Goal: Task Accomplishment & Management: Manage account settings

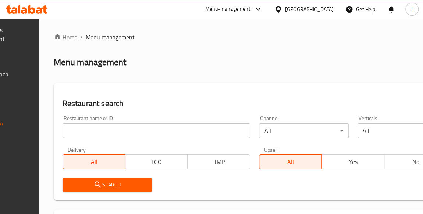
click at [117, 129] on input "search" at bounding box center [156, 130] width 188 height 15
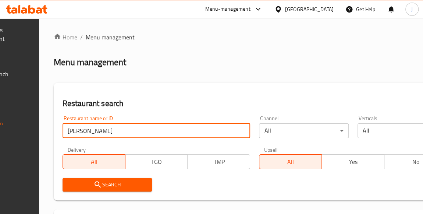
type input "[PERSON_NAME]"
click button "Search" at bounding box center [106, 185] width 89 height 14
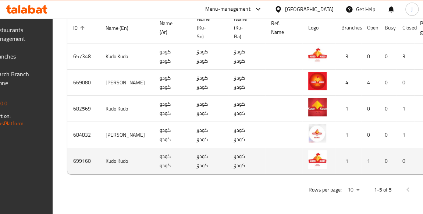
click at [125, 152] on td "Kudo Kudo" at bounding box center [127, 161] width 54 height 26
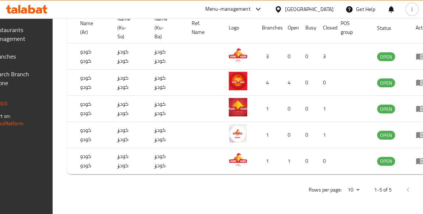
scroll to position [0, 107]
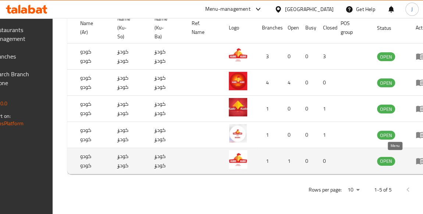
click at [416, 158] on icon "enhanced table" at bounding box center [420, 161] width 8 height 6
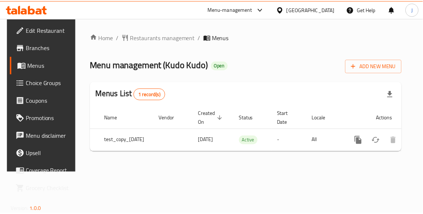
scroll to position [0, 50]
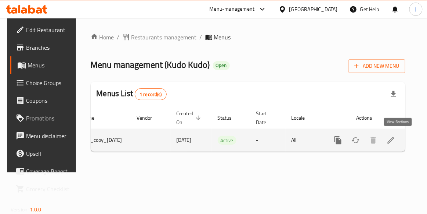
click at [396, 140] on icon "enhanced table" at bounding box center [391, 140] width 9 height 9
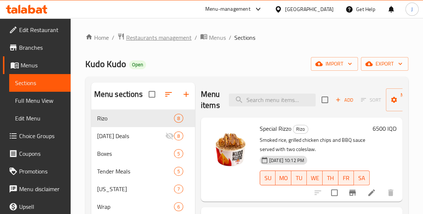
click at [169, 36] on span "Restaurants management" at bounding box center [158, 37] width 65 height 9
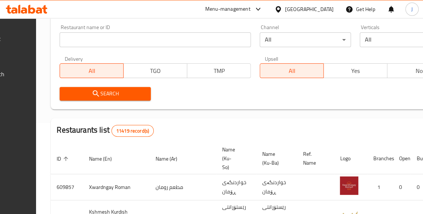
scroll to position [67, 0]
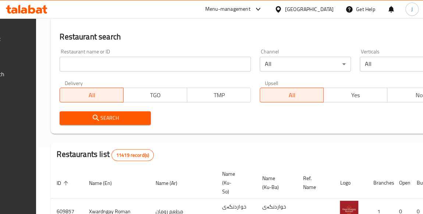
click at [134, 64] on input "search" at bounding box center [155, 64] width 191 height 15
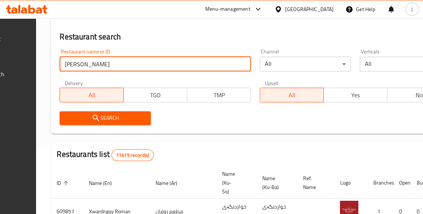
type input "[PERSON_NAME]"
click button "Search" at bounding box center [105, 118] width 91 height 14
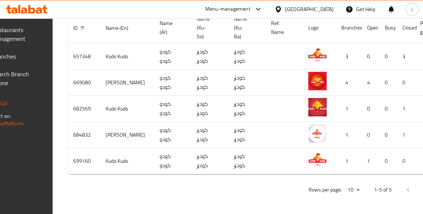
scroll to position [0, 107]
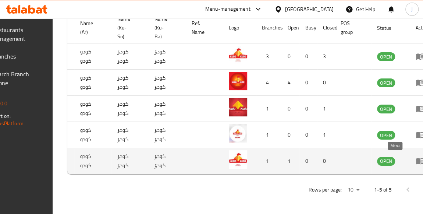
click at [415, 156] on icon "enhanced table" at bounding box center [419, 160] width 9 height 9
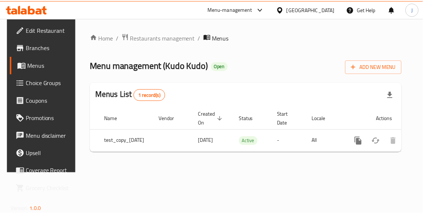
scroll to position [0, 50]
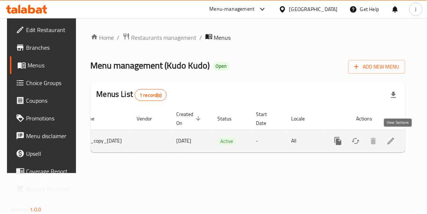
click at [396, 139] on icon "enhanced table" at bounding box center [391, 140] width 9 height 9
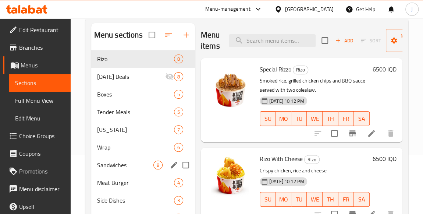
scroll to position [103, 0]
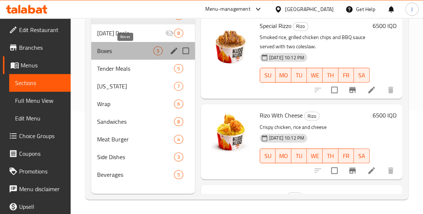
click at [139, 54] on span "Boxes" at bounding box center [125, 50] width 56 height 9
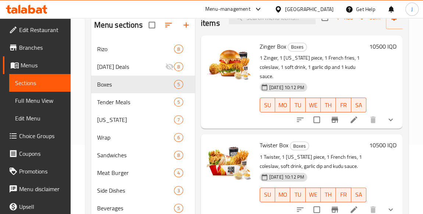
scroll to position [33, 0]
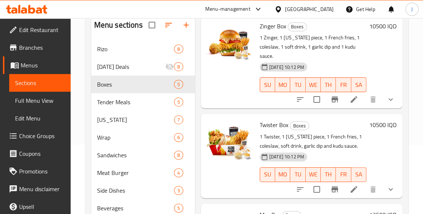
click at [343, 98] on li at bounding box center [353, 99] width 21 height 13
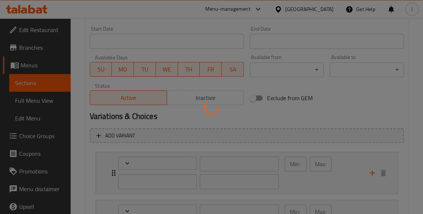
type input "الإضافات:"
type input "زیادە:"
type input "0"
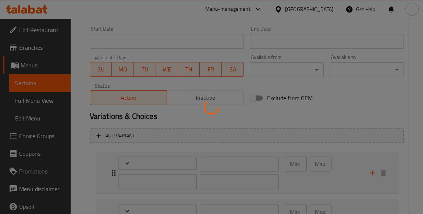
type input "إضافة صووص:"
type input "زیادکردنی ساس:"
type input "0"
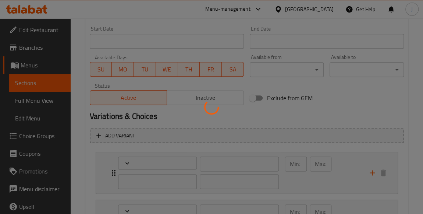
type input "إختيارك من:"
type input "هەڵبژاردنت لە:"
type input "1"
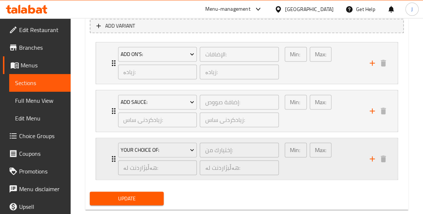
scroll to position [525, 0]
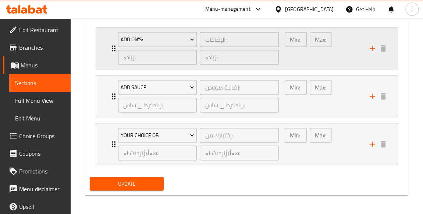
click at [115, 47] on div "Add On's: الإضافات: ​ زیادە: ​ زیادە: ​" at bounding box center [199, 48] width 170 height 41
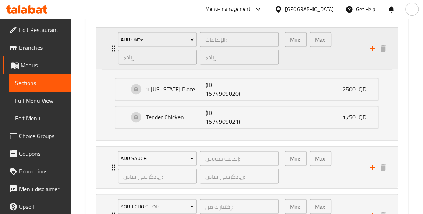
click at [393, 55] on div "Add On's: الإضافات: ​ زیادە: ​ زیادە: ​ Min: 0 ​ Max: 0 ​" at bounding box center [246, 48] width 301 height 41
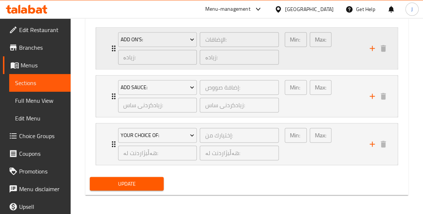
click at [363, 58] on div "Min: 0 ​ Max: 0 ​" at bounding box center [322, 48] width 85 height 41
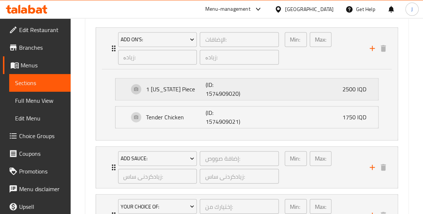
click at [336, 87] on div "1 [US_STATE] Piece (ID: 1574909020) 2500 IQD" at bounding box center [249, 88] width 240 height 21
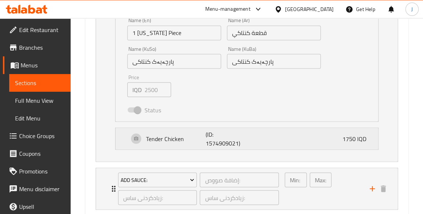
scroll to position [625, 0]
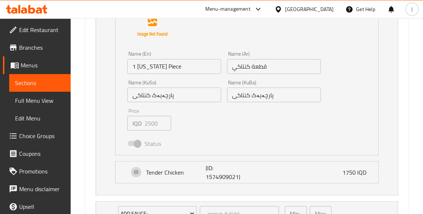
click at [139, 141] on span at bounding box center [134, 142] width 12 height 5
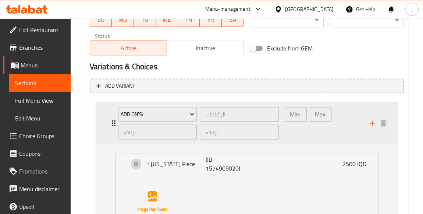
scroll to position [449, 0]
click at [343, 64] on h2 "Variations & Choices" at bounding box center [247, 67] width 314 height 11
click at [270, 106] on div "الإضافات: ​" at bounding box center [239, 115] width 82 height 18
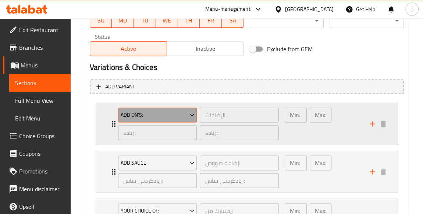
click at [150, 119] on button "Add On's:" at bounding box center [157, 114] width 79 height 15
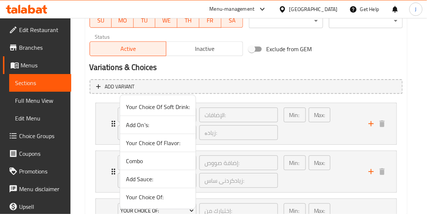
click at [80, 115] on div at bounding box center [213, 107] width 427 height 214
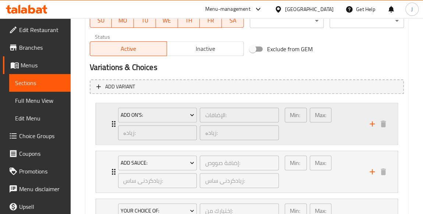
click at [114, 123] on div "Add On's: الإضافات: ​ زیادە: ​ زیادە: ​" at bounding box center [199, 123] width 170 height 41
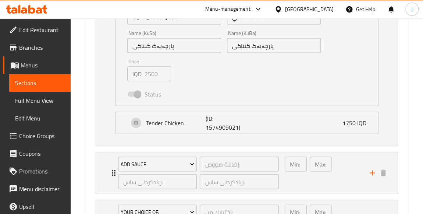
scroll to position [683, 0]
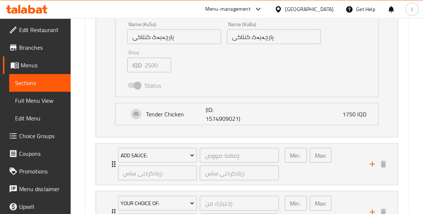
click at [137, 82] on span at bounding box center [134, 84] width 12 height 5
click at [117, 161] on div "Add Sauce:" at bounding box center [157, 155] width 82 height 18
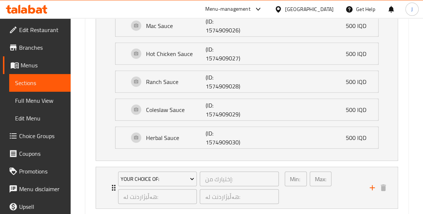
scroll to position [1014, 0]
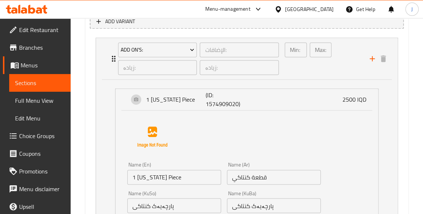
scroll to position [546, 0]
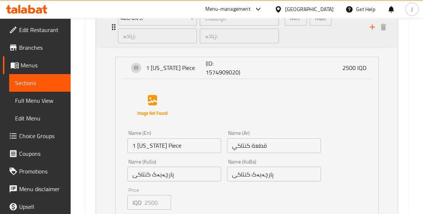
click at [114, 25] on div "Add On's: الإضافات: ​ زیادە: ​ زیادە: ​" at bounding box center [199, 26] width 170 height 41
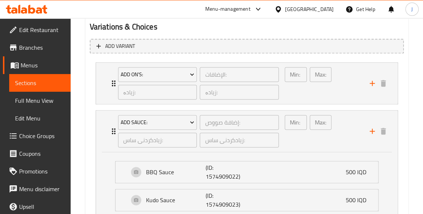
scroll to position [479, 0]
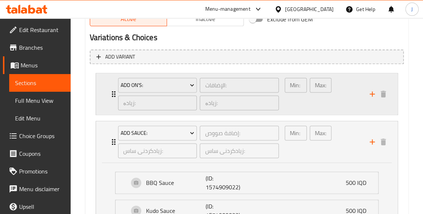
click at [110, 93] on icon "Expand" at bounding box center [113, 93] width 9 height 9
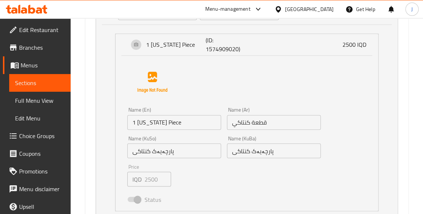
scroll to position [580, 0]
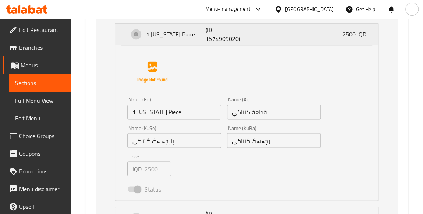
click at [331, 35] on div "1 [US_STATE] Piece (ID: 1574909020) 2500 IQD" at bounding box center [249, 34] width 240 height 21
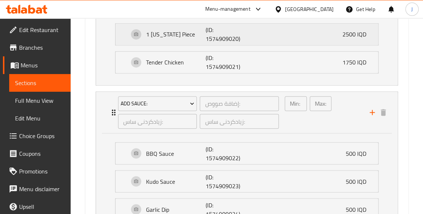
click at [326, 40] on div "1 [US_STATE] Piece (ID: 1574909020) 2500 IQD" at bounding box center [249, 34] width 240 height 21
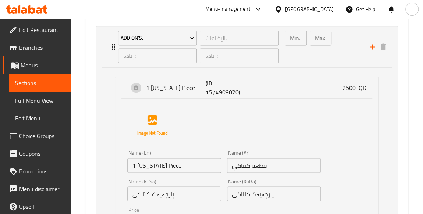
scroll to position [513, 0]
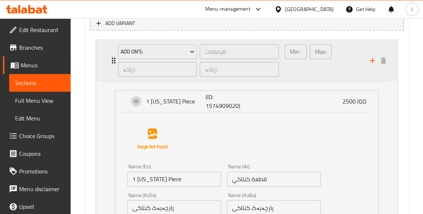
click at [112, 59] on icon "Expand" at bounding box center [114, 60] width 4 height 6
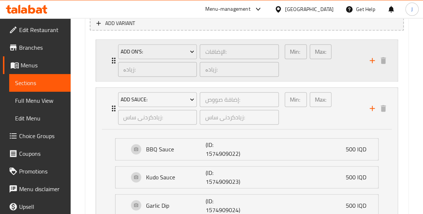
click at [103, 61] on div "Add On's: الإضافات: ​ زیادە: ​ زیادە: ​ Min: 0 ​ Max: 0 ​" at bounding box center [246, 60] width 301 height 41
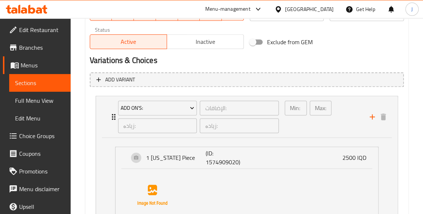
scroll to position [446, 0]
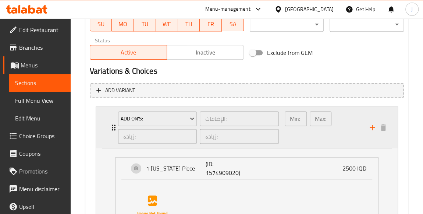
click at [111, 125] on icon "Expand" at bounding box center [113, 127] width 9 height 9
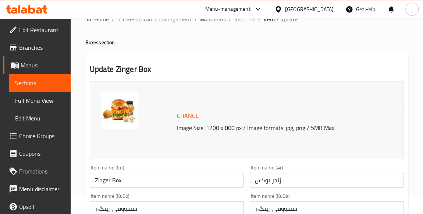
scroll to position [0, 0]
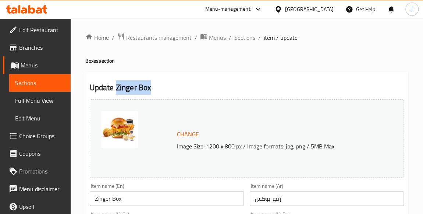
drag, startPoint x: 115, startPoint y: 88, endPoint x: 172, endPoint y: 88, distance: 57.0
click at [172, 88] on h2 "Update Zinger Box" at bounding box center [247, 87] width 314 height 11
copy h2 "Zinger Box"
click at [215, 40] on span "Menus" at bounding box center [217, 37] width 17 height 9
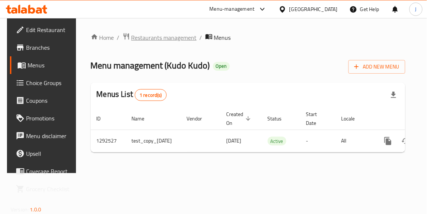
click at [179, 39] on span "Restaurants management" at bounding box center [164, 37] width 65 height 9
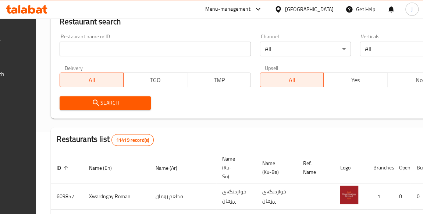
scroll to position [67, 0]
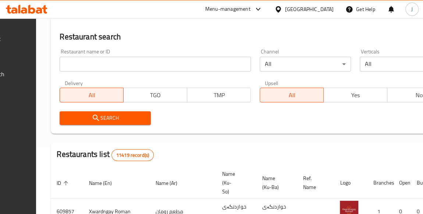
click at [169, 67] on input "search" at bounding box center [155, 64] width 191 height 15
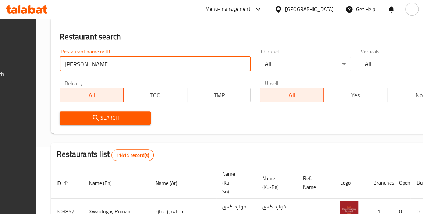
type input "[PERSON_NAME]"
click button "Search" at bounding box center [105, 118] width 91 height 14
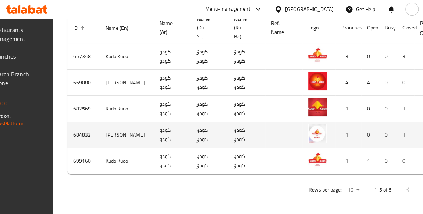
scroll to position [224, 0]
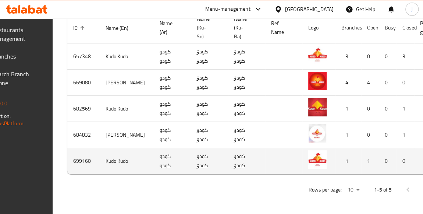
click at [100, 154] on td "699160" at bounding box center [83, 161] width 32 height 26
copy td "699160"
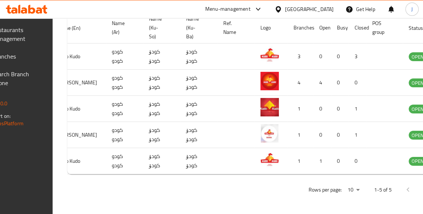
scroll to position [0, 107]
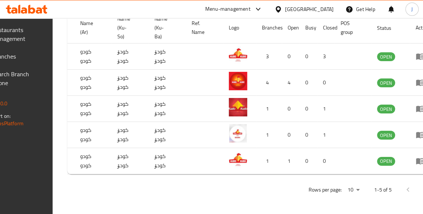
click at [35, 29] on span "Restaurants Management" at bounding box center [15, 34] width 46 height 18
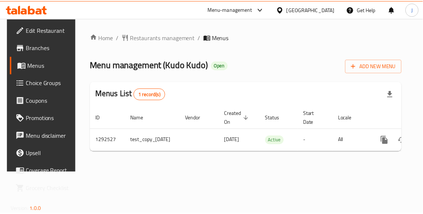
scroll to position [0, 50]
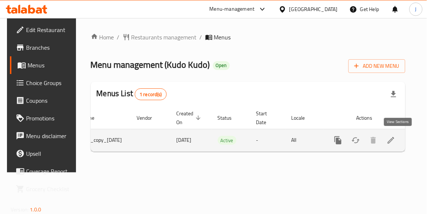
click at [392, 141] on link "enhanced table" at bounding box center [392, 140] width 18 height 18
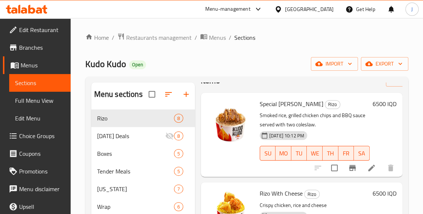
scroll to position [33, 0]
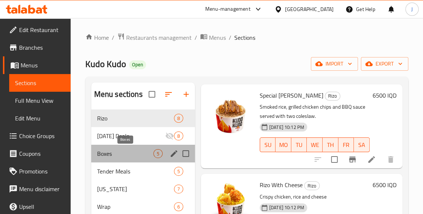
click at [127, 152] on span "Boxes" at bounding box center [125, 153] width 56 height 9
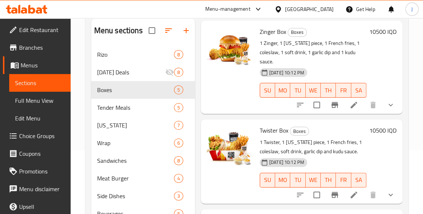
scroll to position [67, 0]
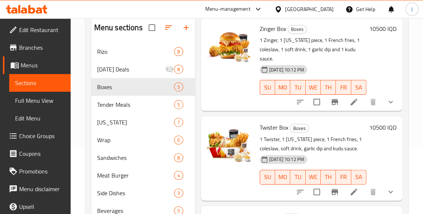
click at [345, 106] on li at bounding box center [353, 101] width 21 height 13
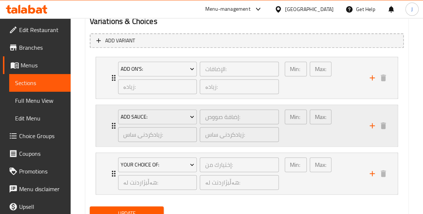
scroll to position [458, 0]
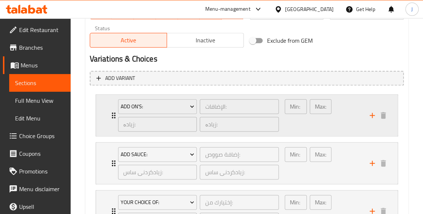
click at [114, 118] on div "Add On's: الإضافات: ​ زیادە: ​ زیادە: ​" at bounding box center [199, 114] width 170 height 41
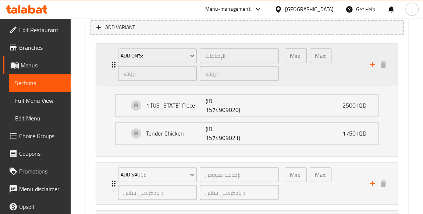
scroll to position [525, 0]
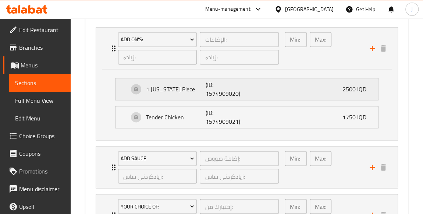
click at [250, 98] on div "1 [US_STATE] Piece (ID: 1574909020) 2500 IQD" at bounding box center [249, 88] width 240 height 21
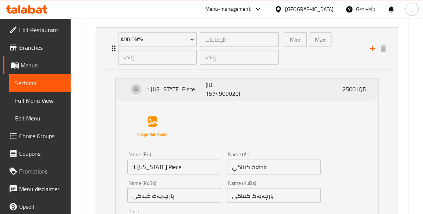
click at [250, 98] on div "1 [US_STATE] Piece (ID: 1574909020) 2500 IQD" at bounding box center [249, 88] width 240 height 21
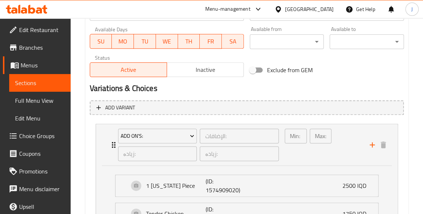
scroll to position [424, 0]
